Goal: Transaction & Acquisition: Purchase product/service

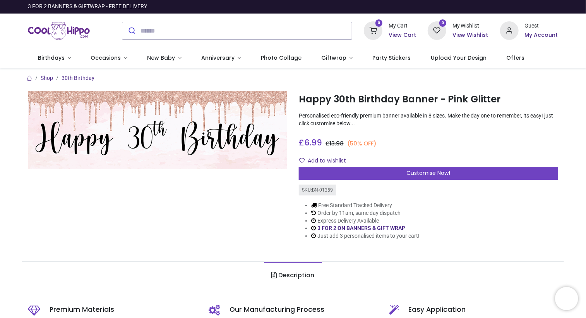
click at [483, 137] on div "£ 6.99 6.99 GBP £ 13.98 (50% OFF) £ 13.98 Not Available For Sale" at bounding box center [428, 141] width 259 height 14
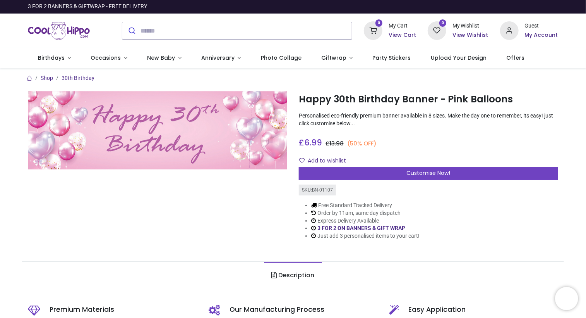
click at [214, 160] on img at bounding box center [157, 130] width 259 height 78
